Goal: Find specific page/section: Find specific page/section

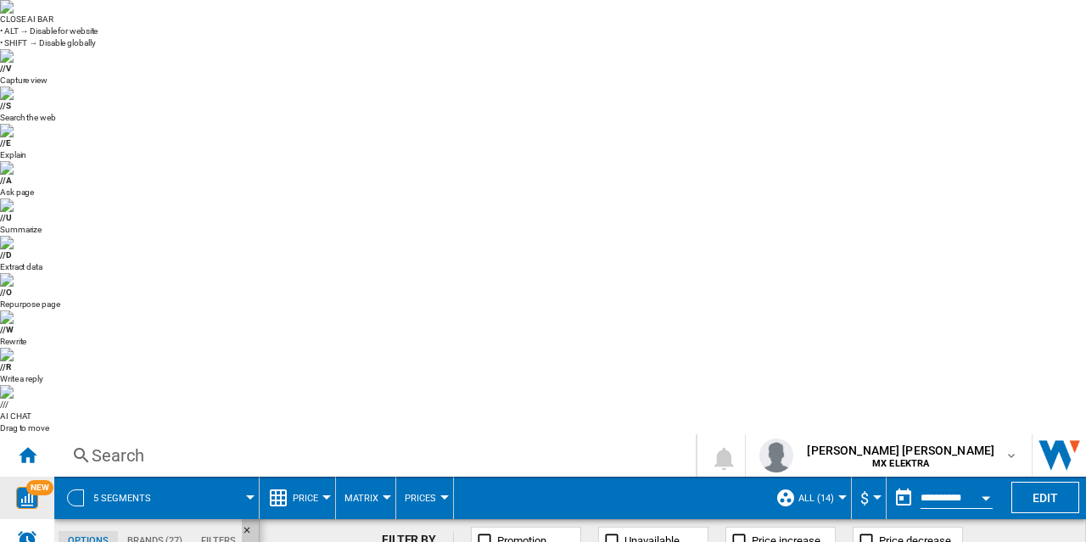
click at [27, 480] on span "NEW" at bounding box center [39, 487] width 27 height 15
click at [26, 444] on ng-md-icon "Home" at bounding box center [27, 454] width 20 height 20
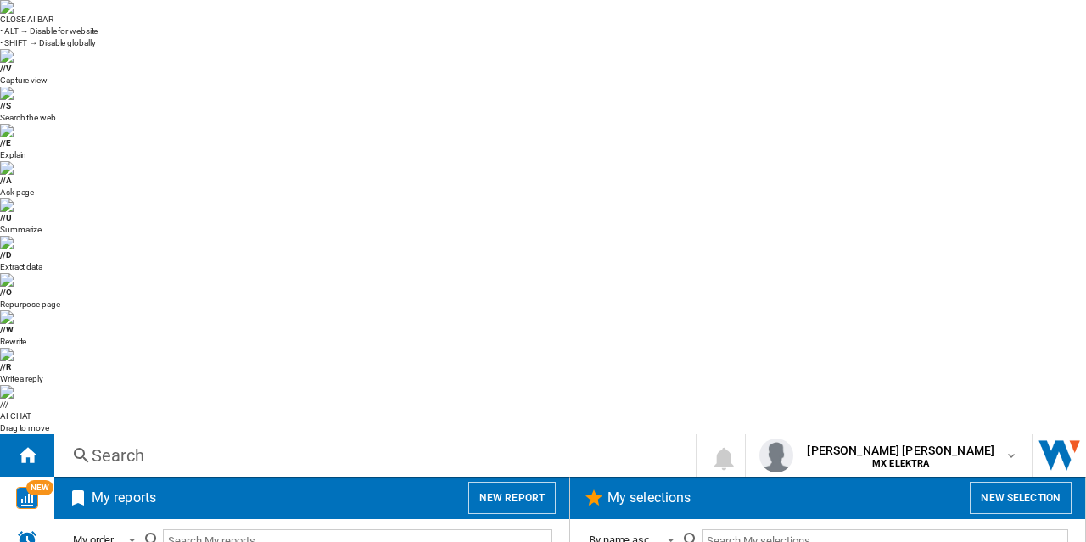
scroll to position [1234, 0]
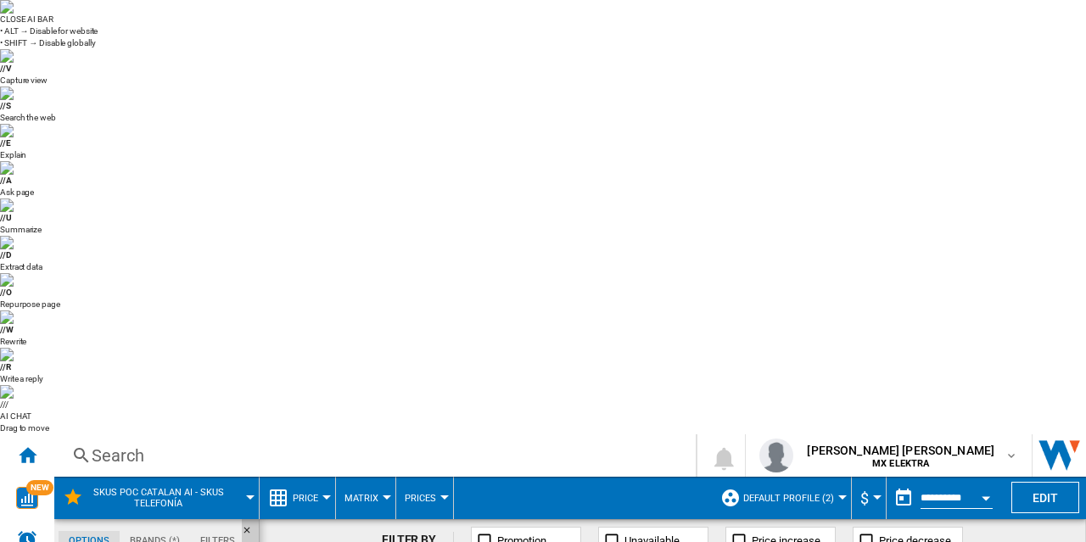
scroll to position [20, 0]
click at [10, 434] on div "Home" at bounding box center [27, 455] width 54 height 42
